Goal: Task Accomplishment & Management: Use online tool/utility

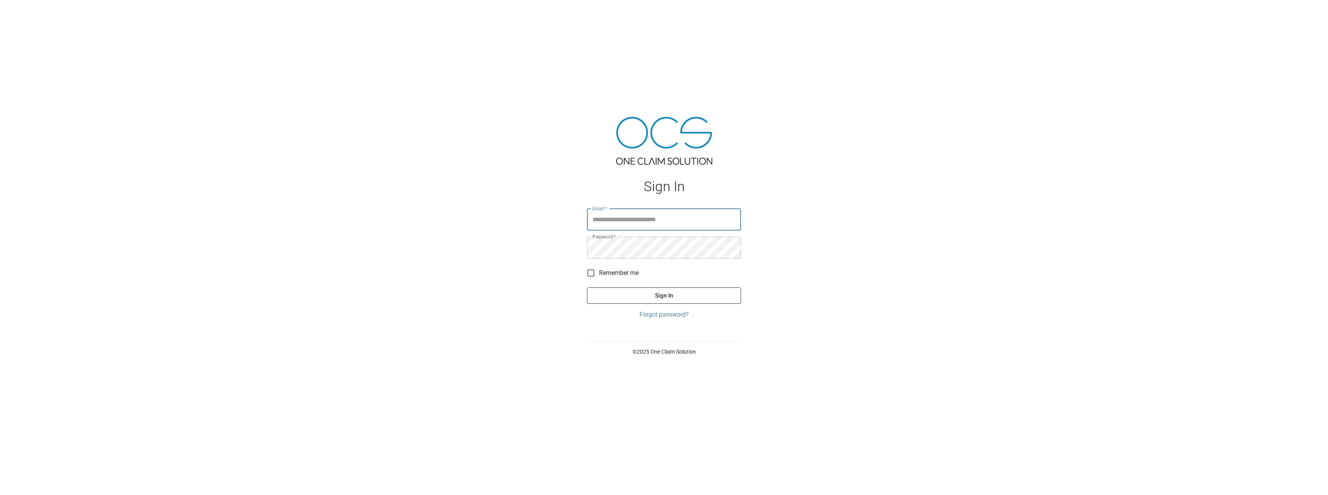
type input "**********"
drag, startPoint x: 676, startPoint y: 295, endPoint x: 681, endPoint y: 294, distance: 4.9
click at [677, 295] on button "Sign In" at bounding box center [664, 295] width 154 height 16
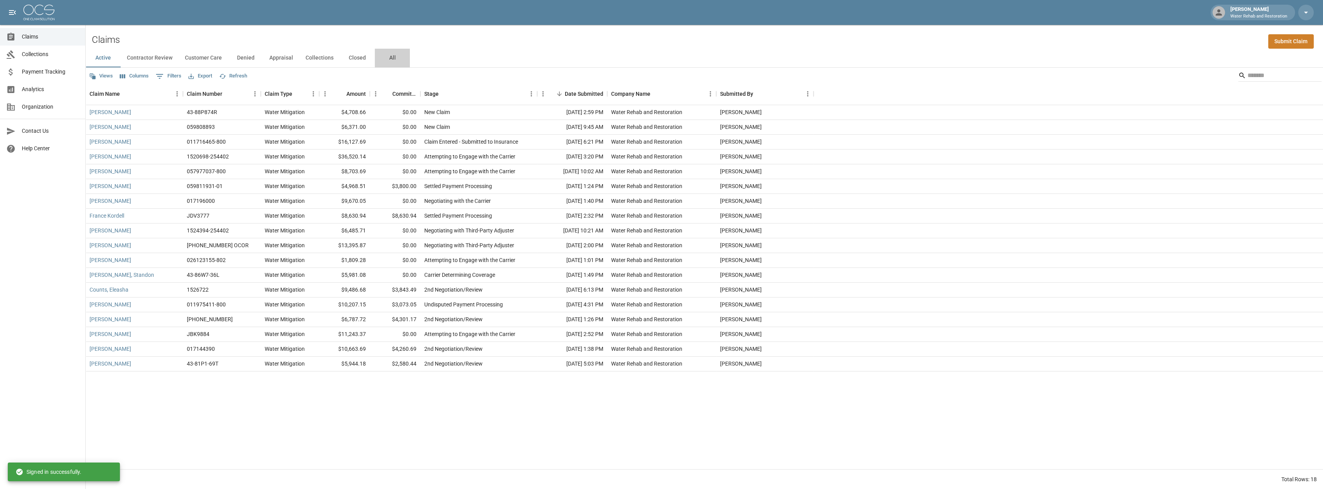
click at [395, 56] on button "All" at bounding box center [392, 58] width 35 height 19
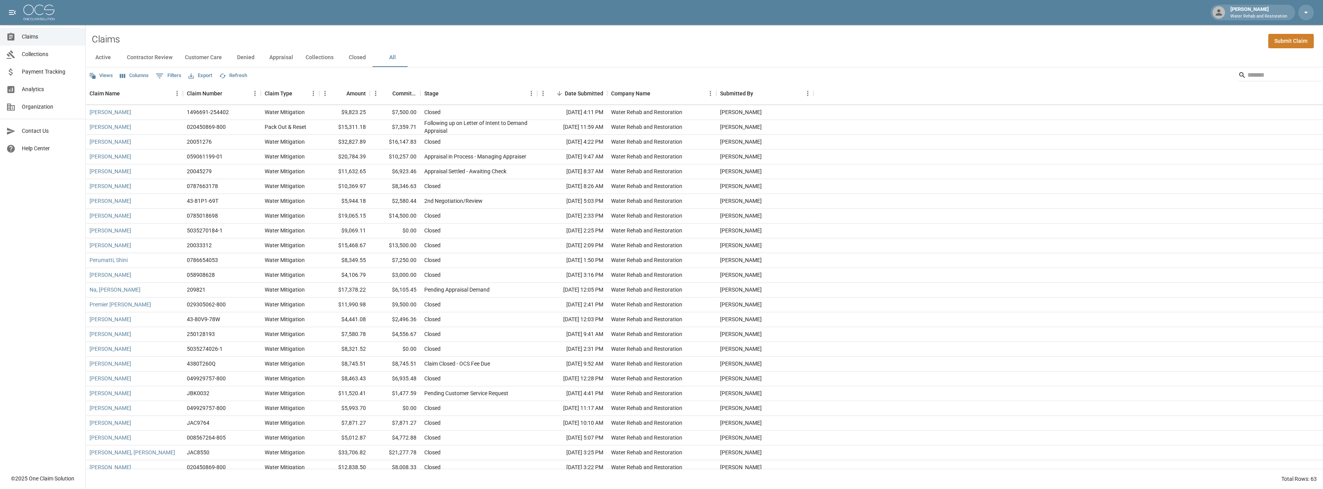
scroll to position [6, 0]
click at [107, 53] on button "Active" at bounding box center [103, 57] width 35 height 19
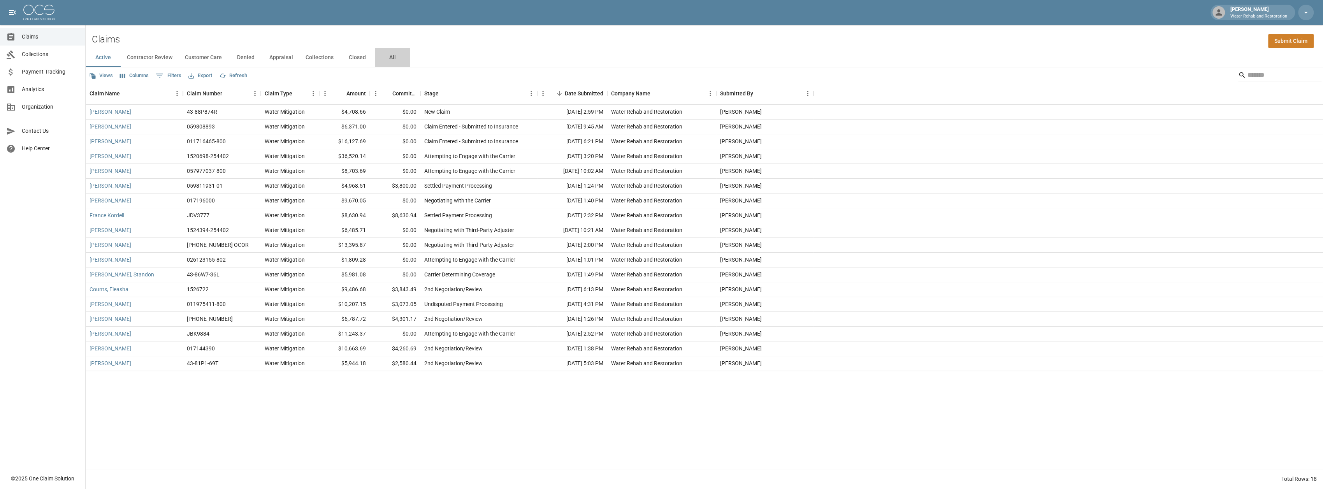
click at [391, 53] on button "All" at bounding box center [392, 57] width 35 height 19
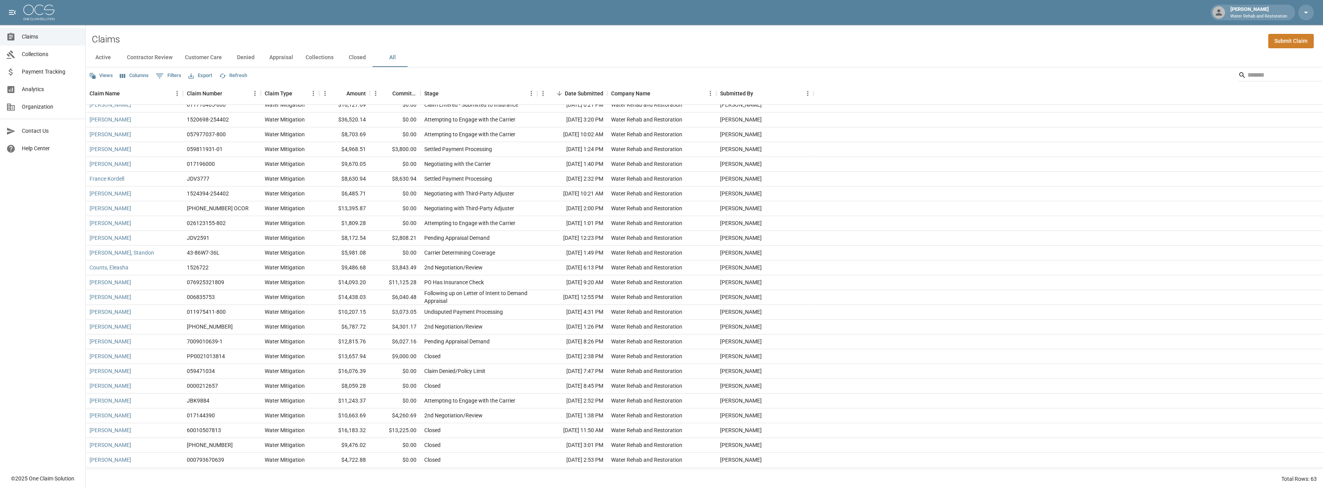
scroll to position [117, 0]
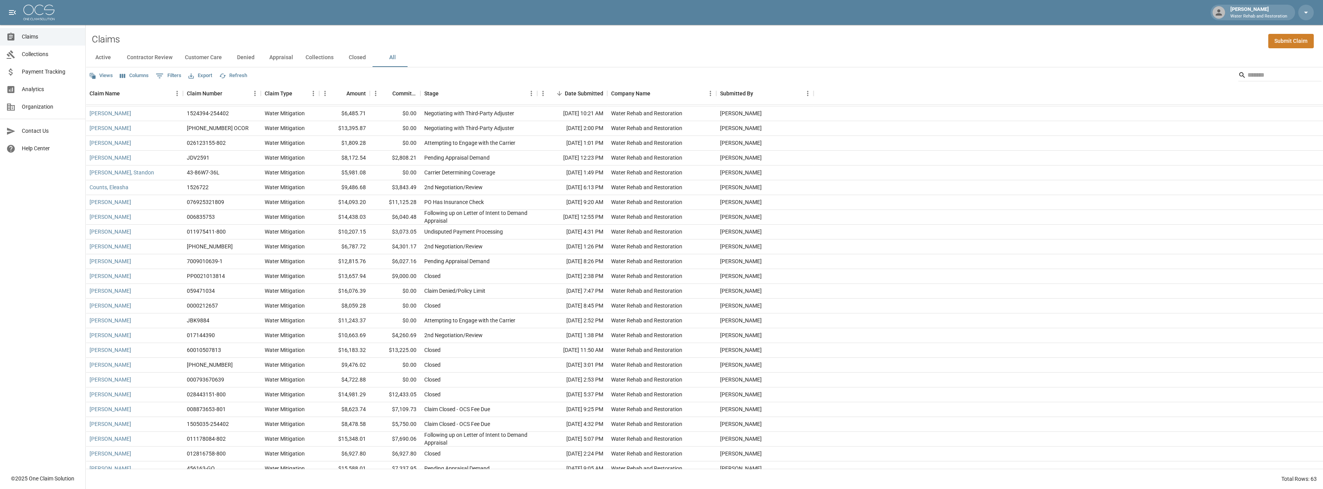
click at [203, 72] on button "Export" at bounding box center [200, 76] width 28 height 12
click at [214, 86] on li "Download as CSV" at bounding box center [218, 92] width 65 height 14
